Goal: Check status: Check status

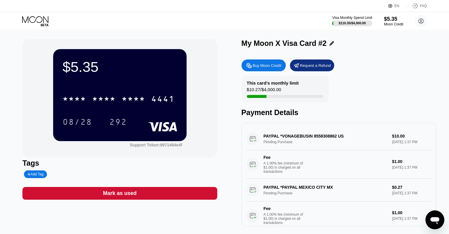
click at [41, 19] on icon at bounding box center [35, 21] width 27 height 10
